Goal: Task Accomplishment & Management: Manage account settings

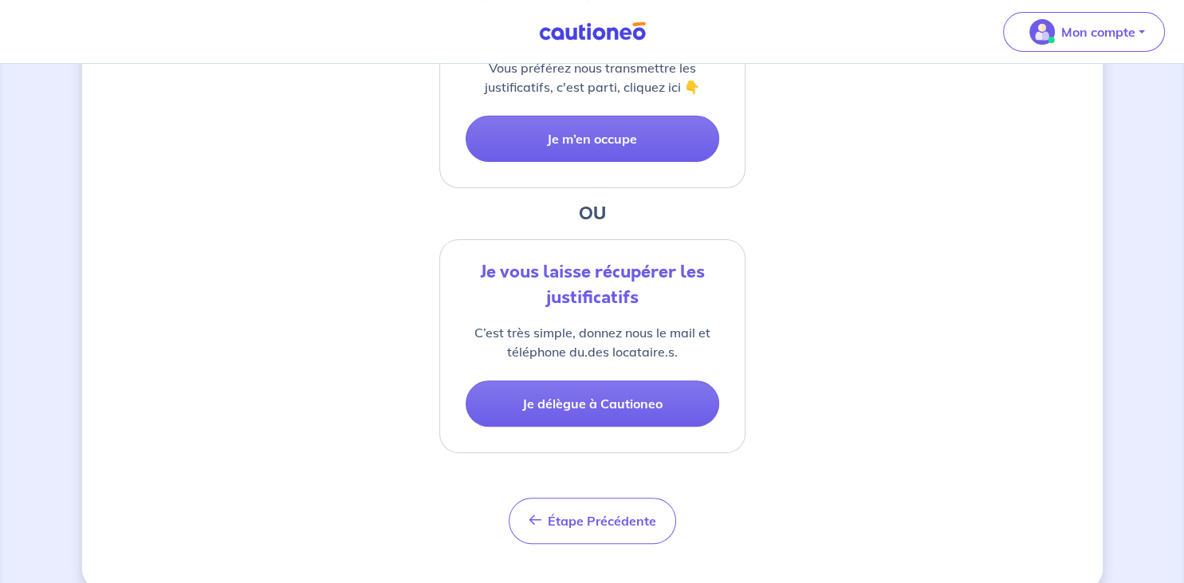
scroll to position [495, 0]
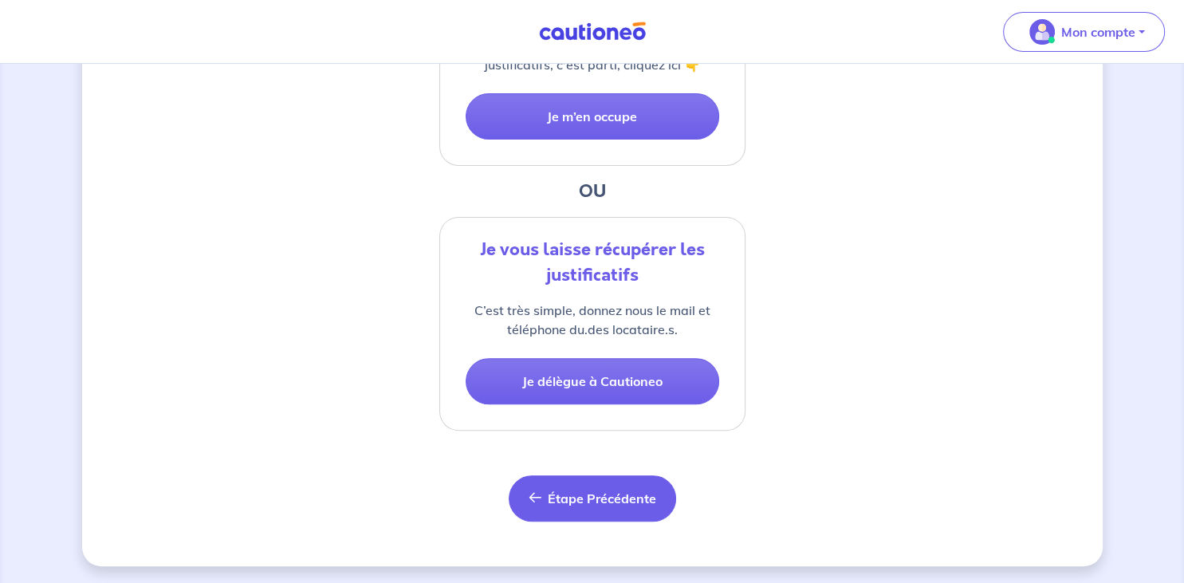
click at [571, 499] on span "Étape Précédente" at bounding box center [602, 499] width 108 height 16
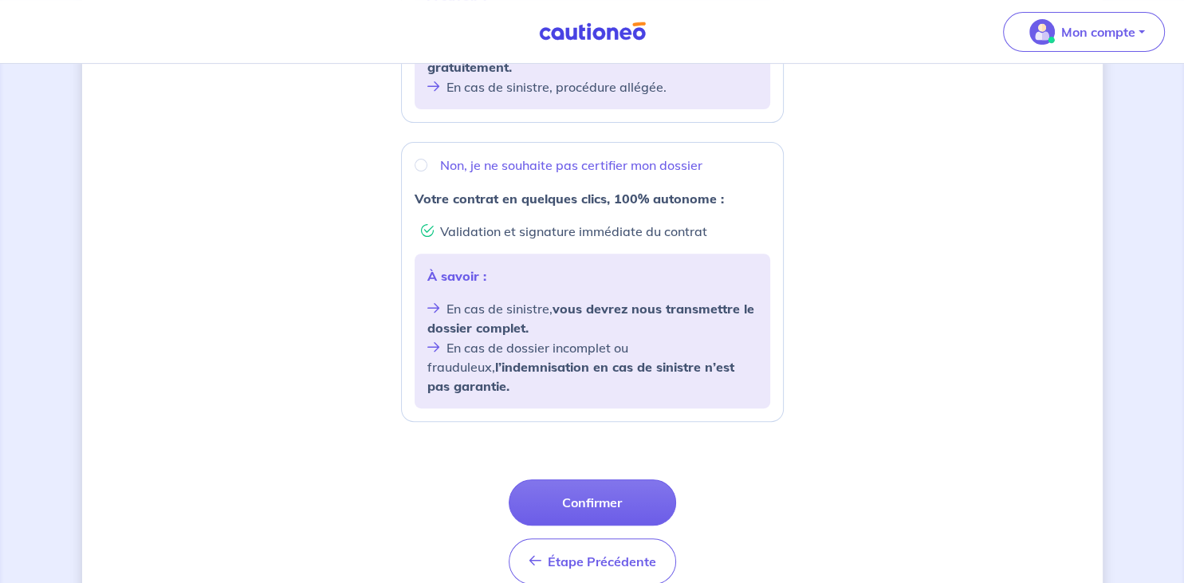
scroll to position [609, 0]
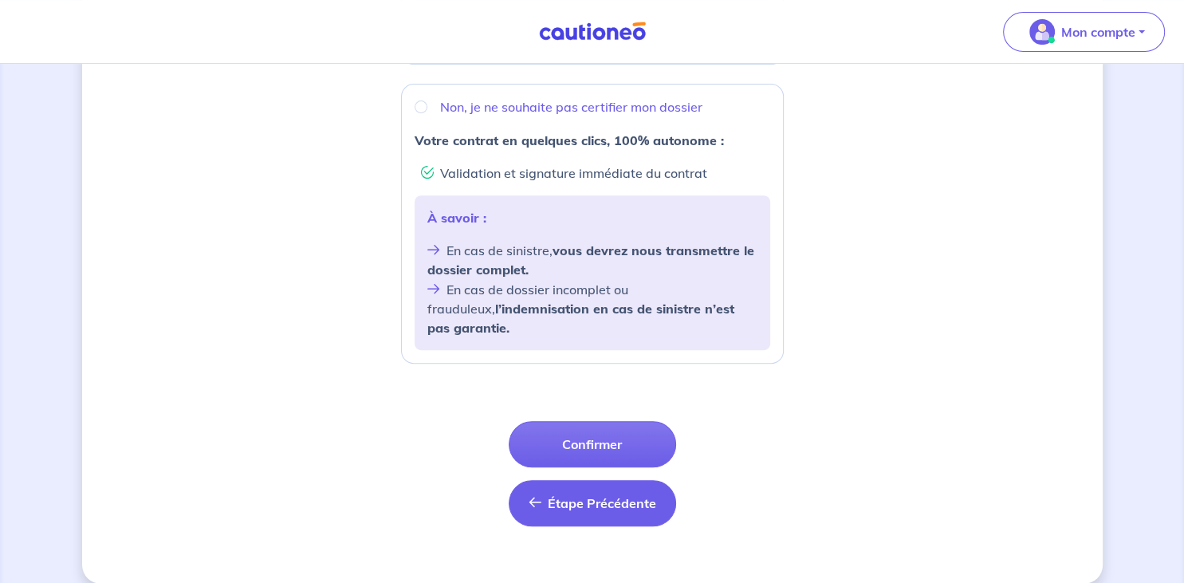
click at [589, 495] on span "Étape Précédente" at bounding box center [602, 503] width 108 height 16
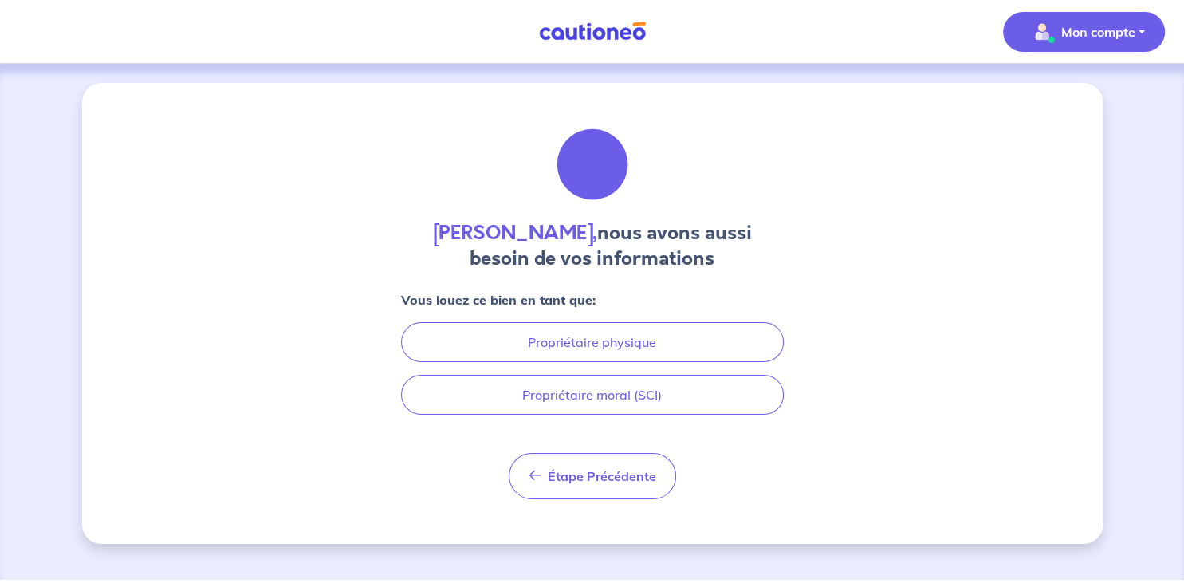
click at [1099, 33] on p "Mon compte" at bounding box center [1099, 31] width 74 height 19
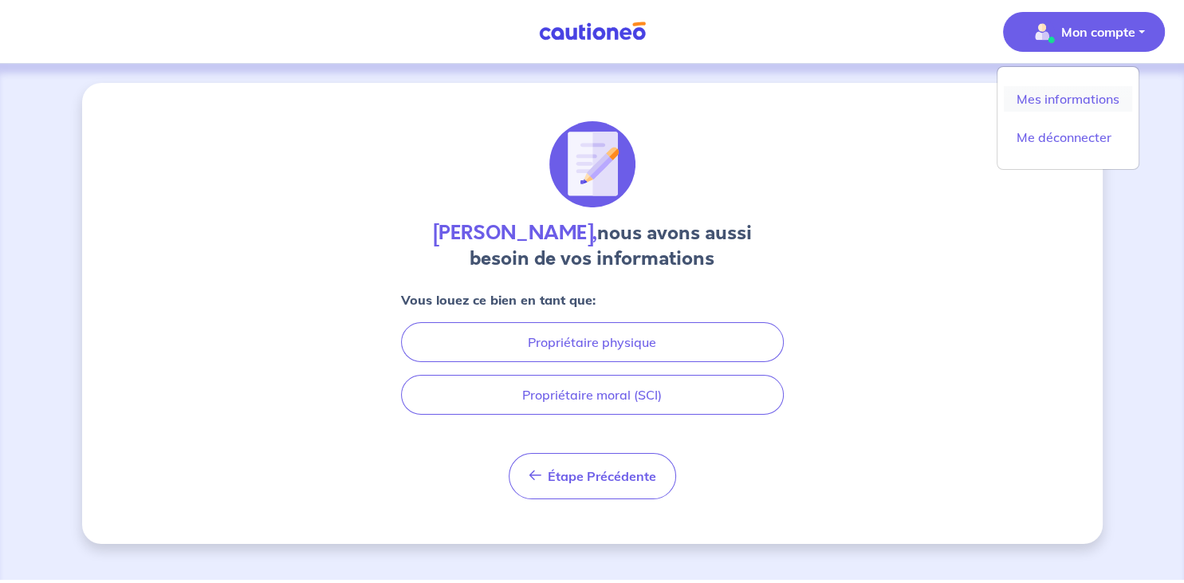
click at [1060, 93] on link "Mes informations" at bounding box center [1068, 99] width 128 height 26
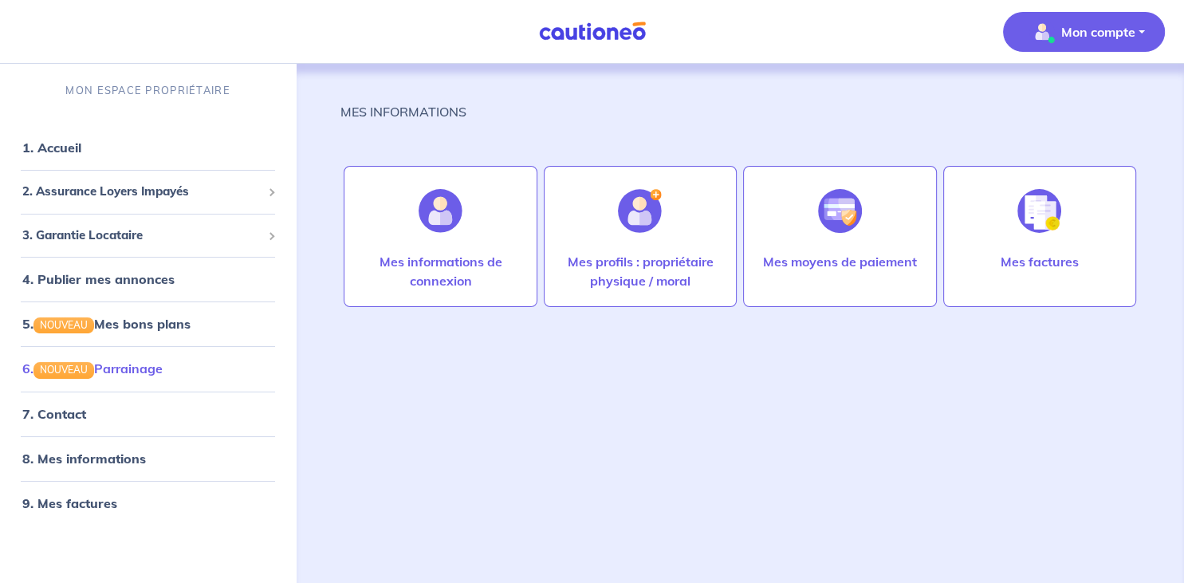
click at [142, 368] on link "6. NOUVEAU Parrainage" at bounding box center [92, 369] width 140 height 16
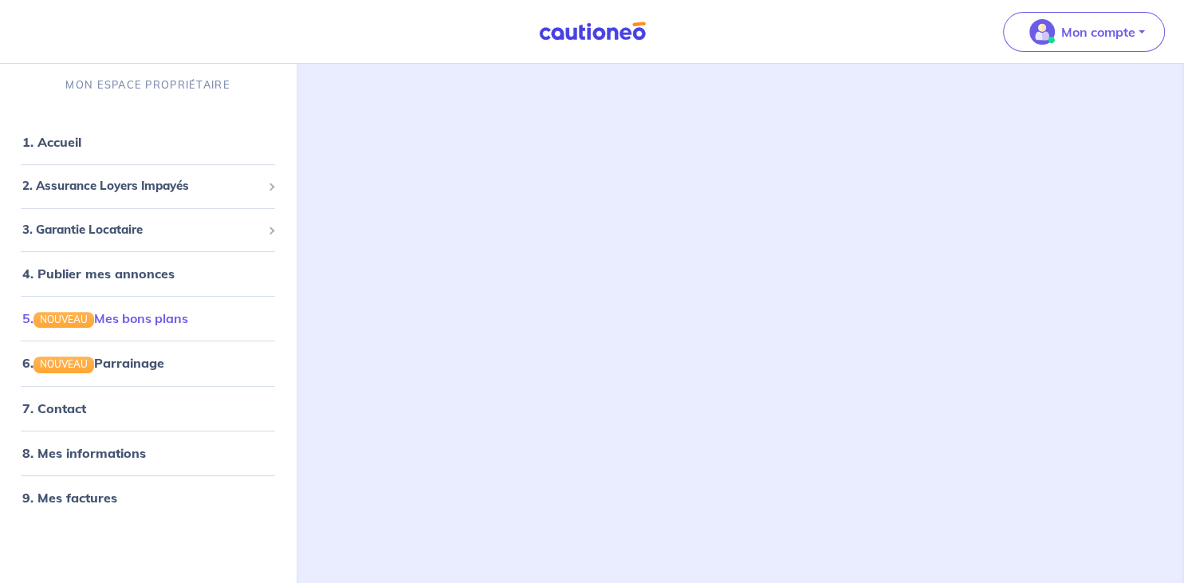
scroll to position [505, 0]
click at [133, 322] on link "5. NOUVEAU Mes bons plans" at bounding box center [105, 318] width 166 height 16
click at [81, 187] on span "2. Assurance Loyers Impayés" at bounding box center [141, 186] width 239 height 18
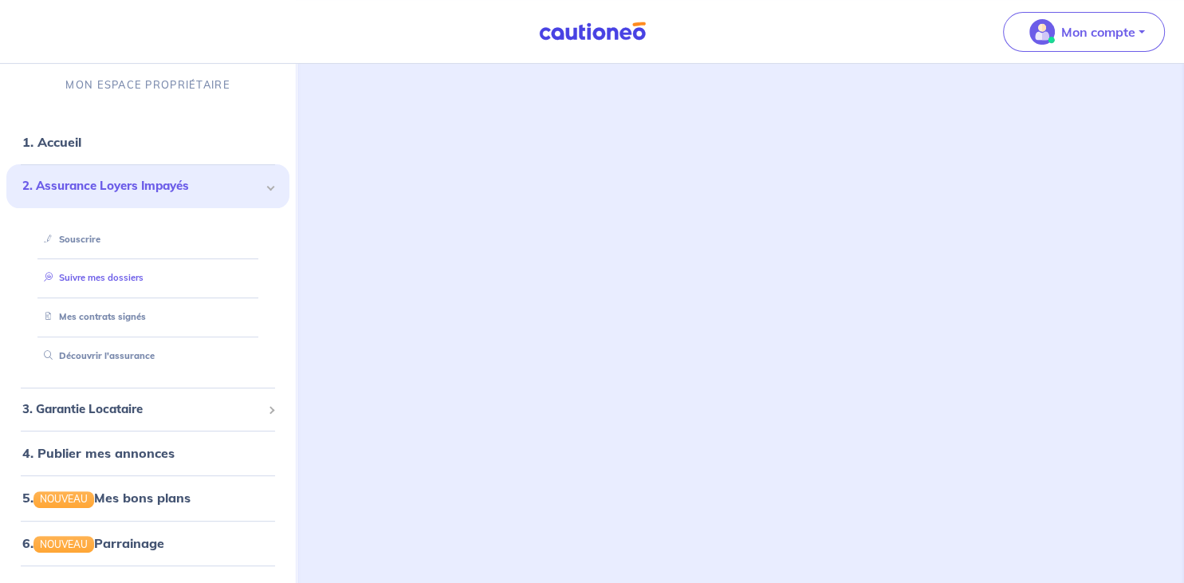
click at [72, 274] on link "Suivre mes dossiers" at bounding box center [90, 278] width 106 height 11
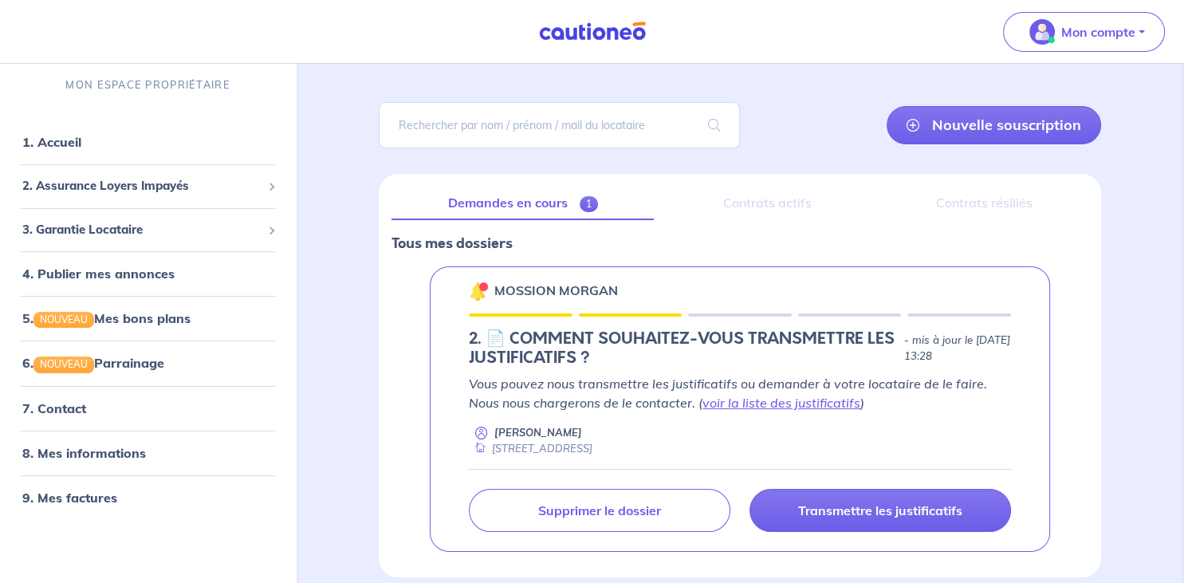
scroll to position [153, 0]
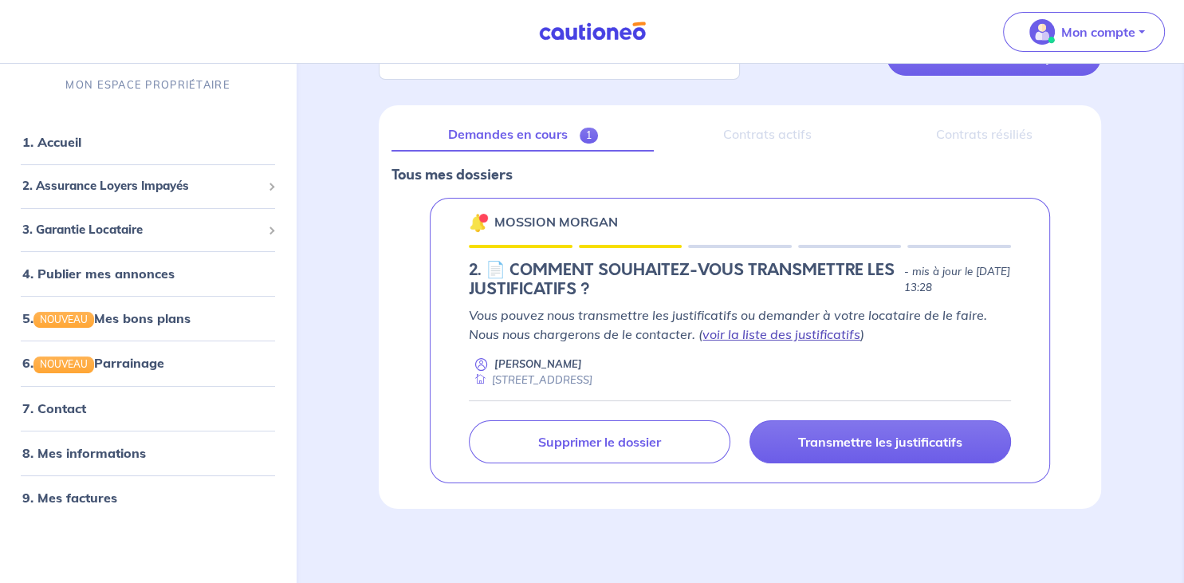
click at [734, 333] on link "voir la liste des justificatifs" at bounding box center [782, 334] width 158 height 16
click at [87, 456] on link "8. Mes informations" at bounding box center [81, 453] width 119 height 16
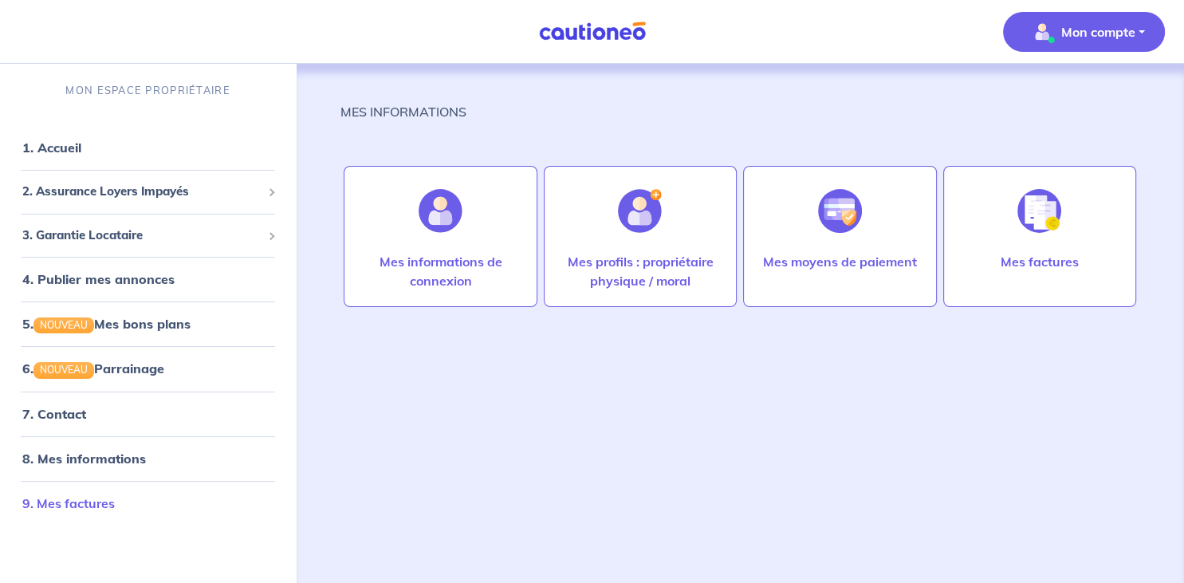
click at [90, 511] on link "9. Mes factures" at bounding box center [68, 503] width 93 height 16
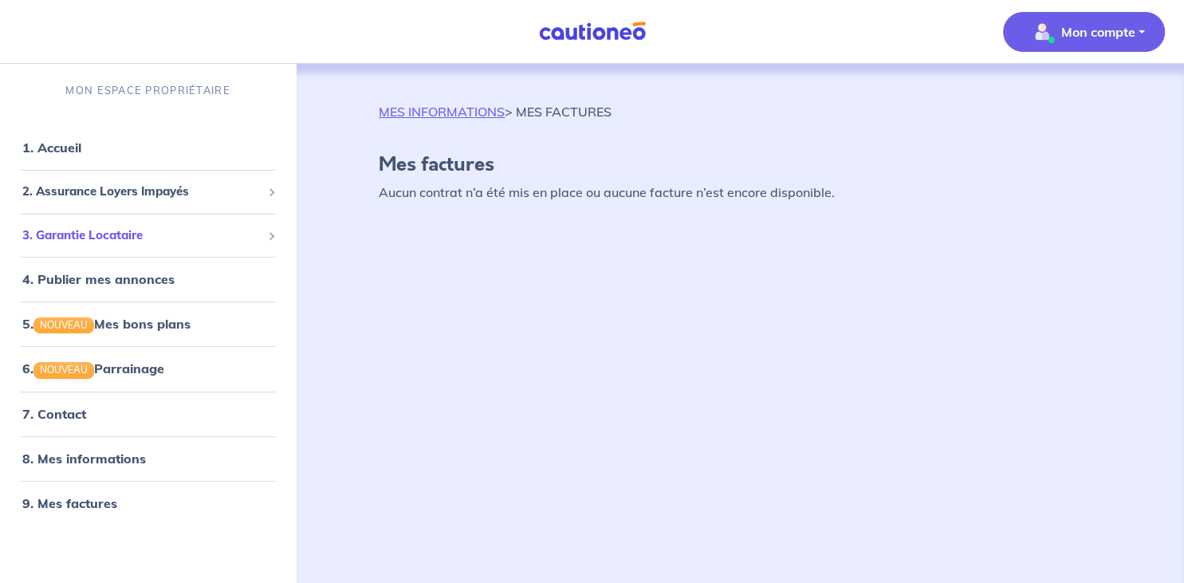
click at [117, 231] on span "3. Garantie Locataire" at bounding box center [141, 236] width 239 height 18
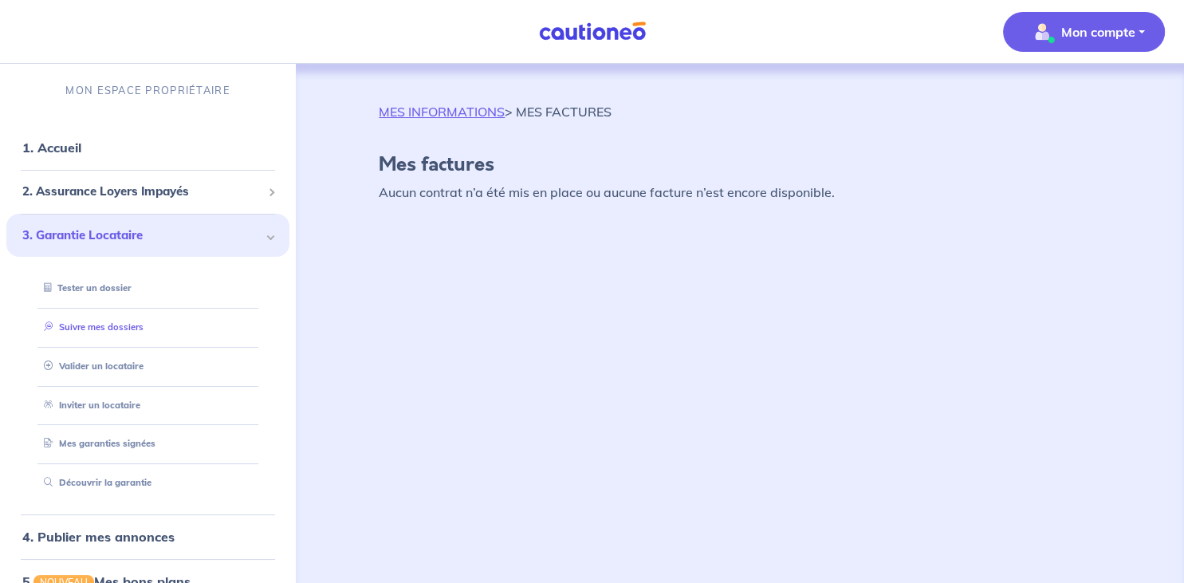
click at [98, 327] on link "Suivre mes dossiers" at bounding box center [90, 326] width 106 height 11
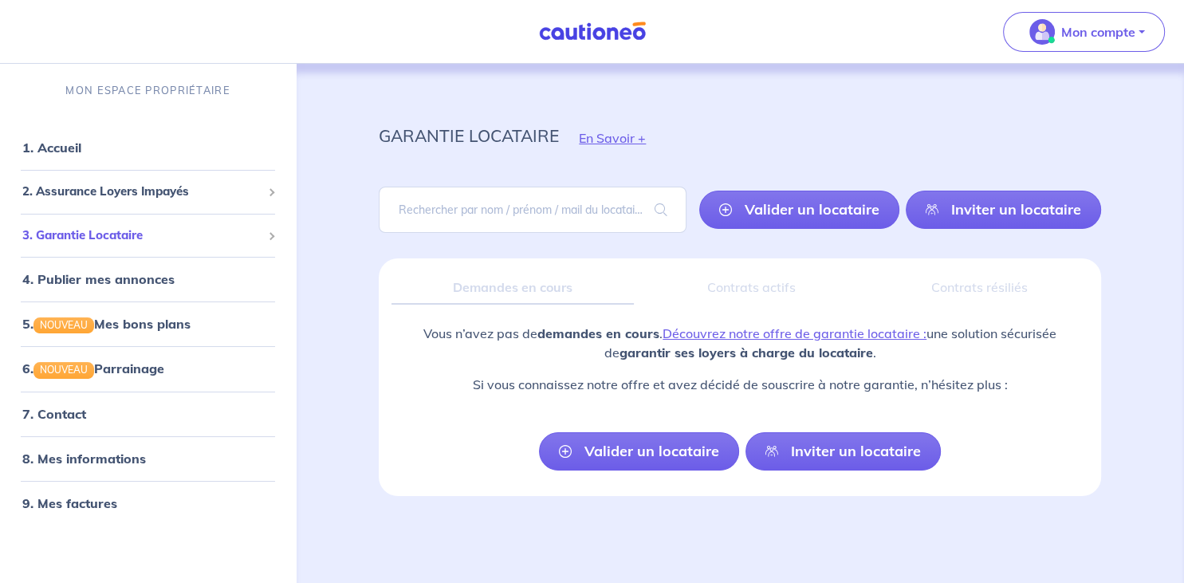
click at [104, 238] on span "3. Garantie Locataire" at bounding box center [141, 236] width 239 height 18
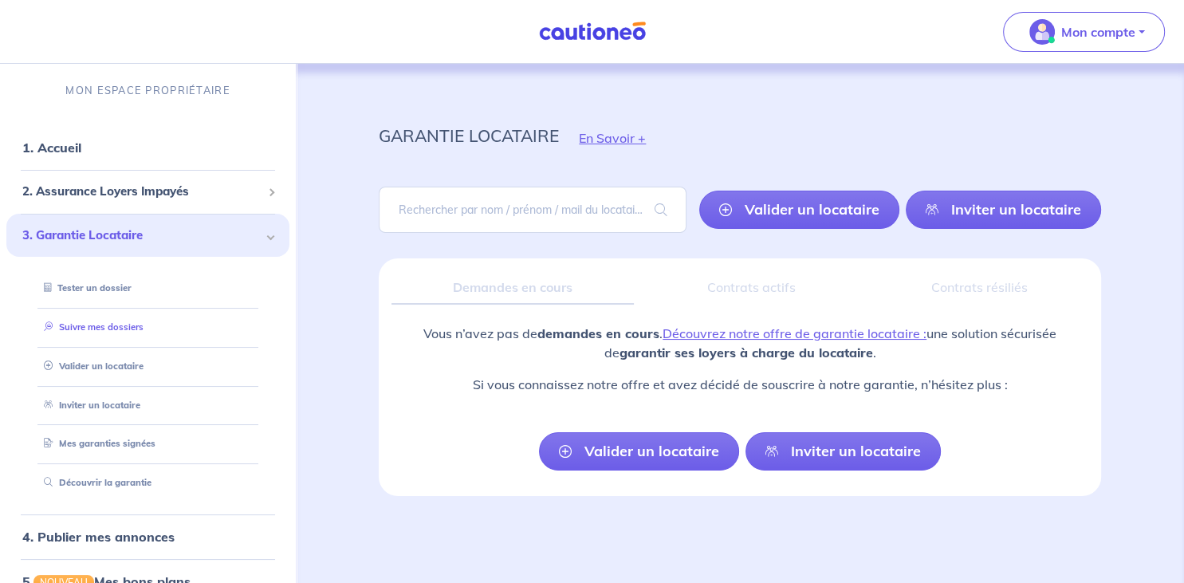
click at [107, 333] on link "Suivre mes dossiers" at bounding box center [90, 326] width 106 height 11
click at [75, 191] on span "2. Assurance Loyers Impayés" at bounding box center [141, 192] width 239 height 18
